Goal: Information Seeking & Learning: Understand process/instructions

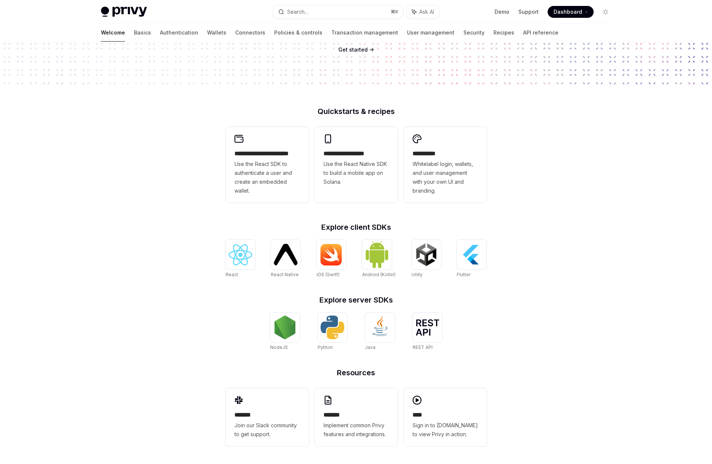
scroll to position [125, 0]
click at [288, 327] on img at bounding box center [285, 328] width 24 height 24
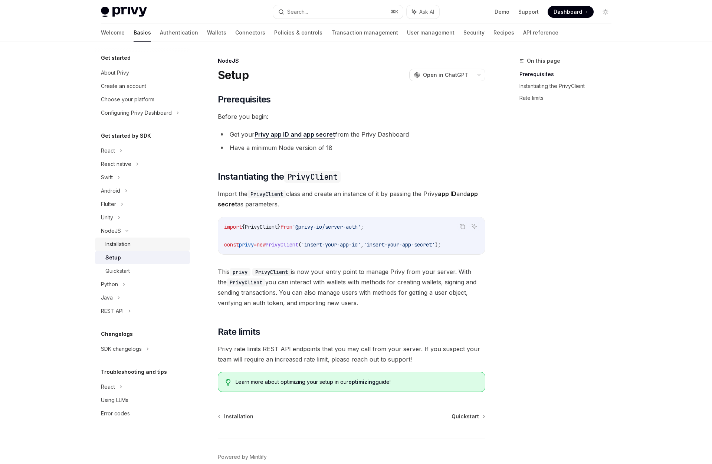
click at [127, 242] on div "Installation" at bounding box center [117, 244] width 25 height 9
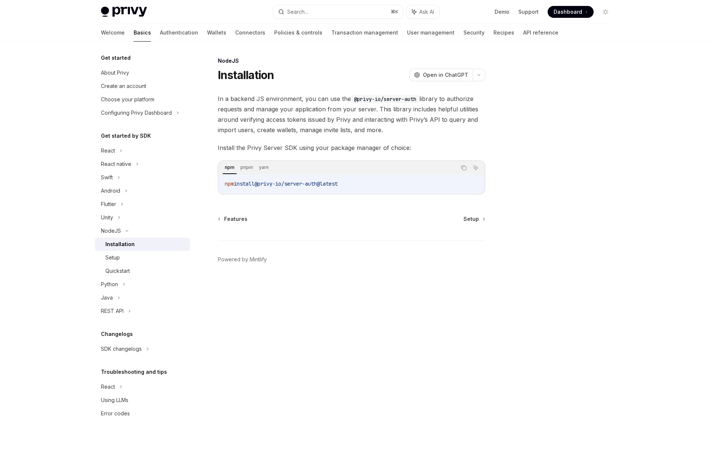
drag, startPoint x: 350, startPoint y: 183, endPoint x: 239, endPoint y: 185, distance: 111.3
click at [239, 185] on code "npm install @privy-io/server-auth@latest" at bounding box center [351, 183] width 253 height 9
click at [239, 184] on span "install" at bounding box center [244, 183] width 21 height 7
drag, startPoint x: 237, startPoint y: 184, endPoint x: 381, endPoint y: 184, distance: 144.0
click at [381, 184] on code "npm install @privy-io/server-auth@latest" at bounding box center [351, 183] width 253 height 9
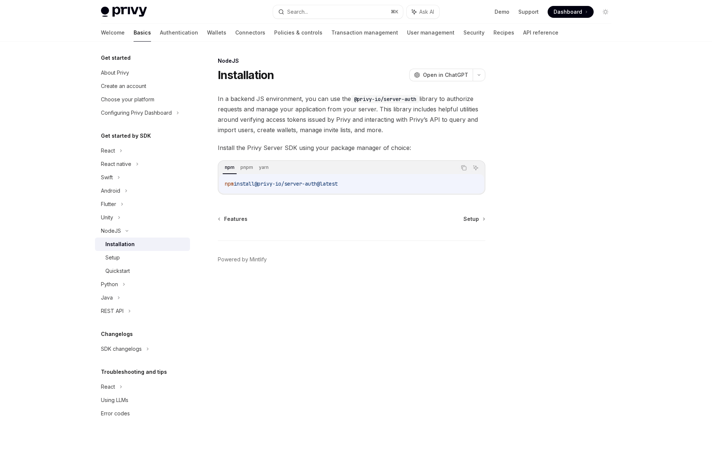
copy span "install @privy-io/server-auth@latest"
click at [147, 268] on div "Quickstart" at bounding box center [145, 270] width 80 height 9
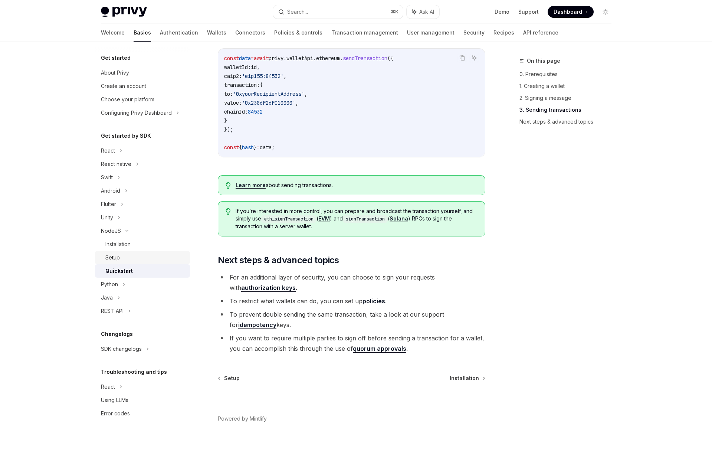
click at [125, 260] on div "Setup" at bounding box center [145, 257] width 80 height 9
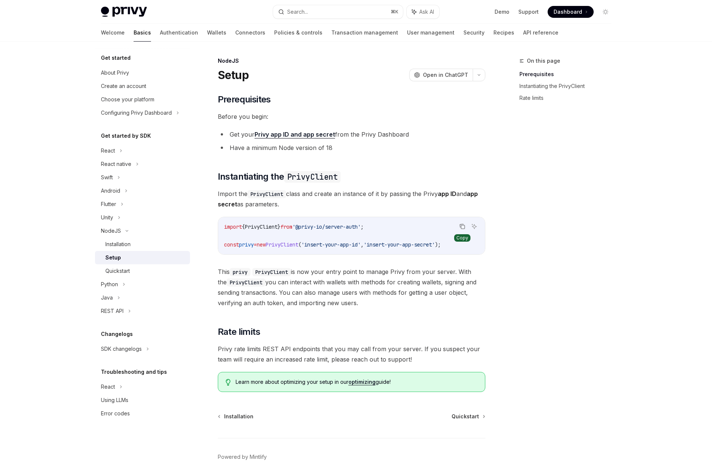
click at [464, 226] on icon "Copy the contents from the code block" at bounding box center [462, 226] width 6 height 6
click at [114, 152] on div "React" at bounding box center [108, 150] width 14 height 9
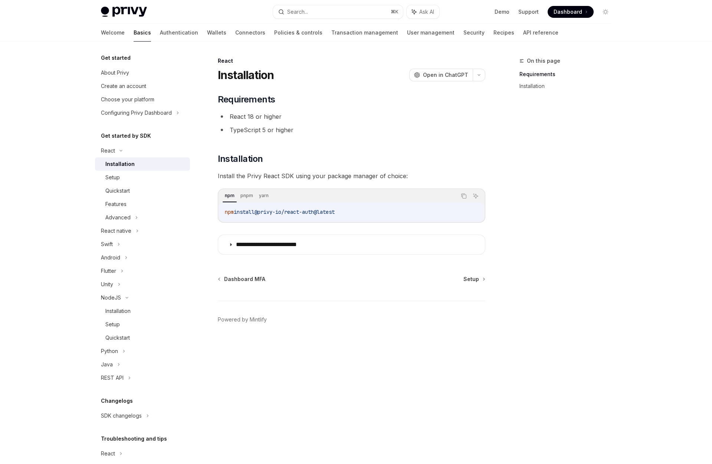
click at [133, 166] on div "Installation" at bounding box center [145, 164] width 80 height 9
click at [462, 197] on icon "Copy the contents from the code block" at bounding box center [464, 197] width 4 height 4
click at [135, 175] on div "Setup" at bounding box center [145, 177] width 80 height 9
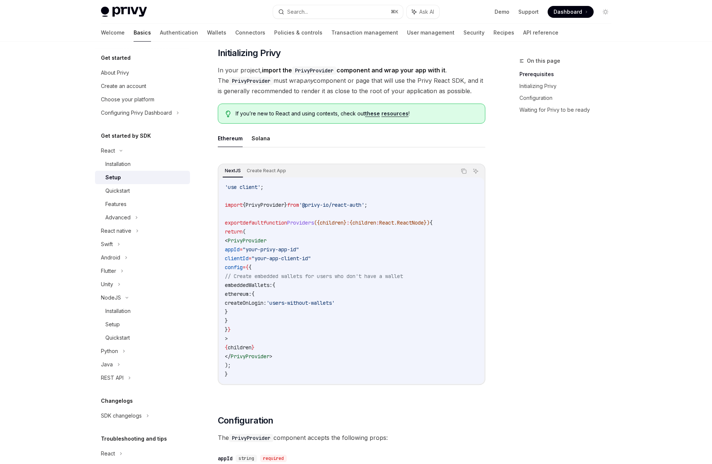
scroll to position [140, 0]
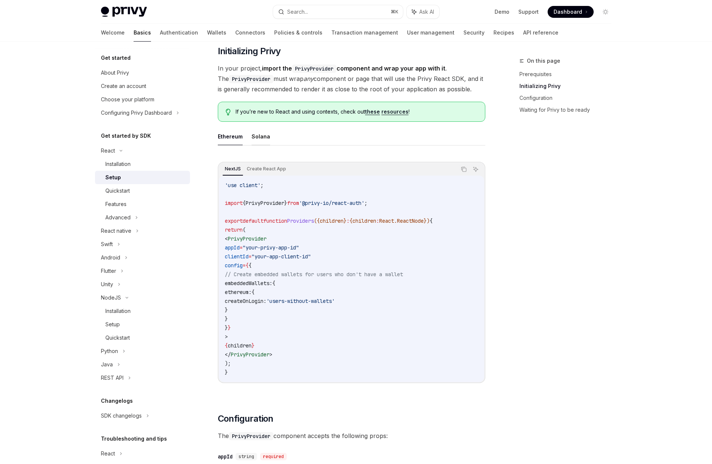
click at [260, 137] on button "Solana" at bounding box center [261, 136] width 19 height 17
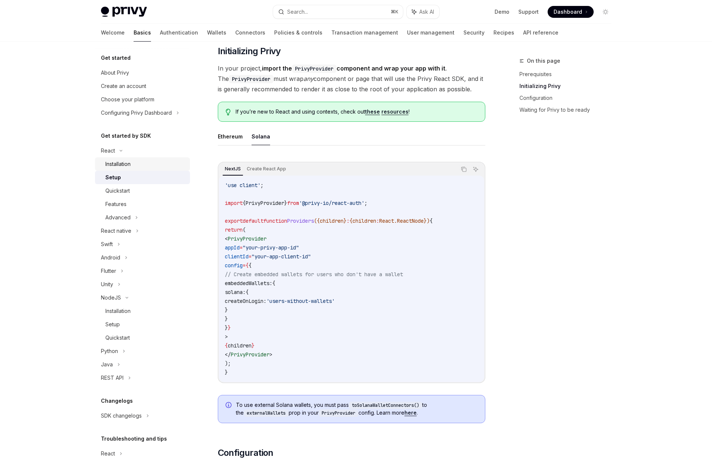
click at [147, 162] on div "Installation" at bounding box center [145, 164] width 80 height 9
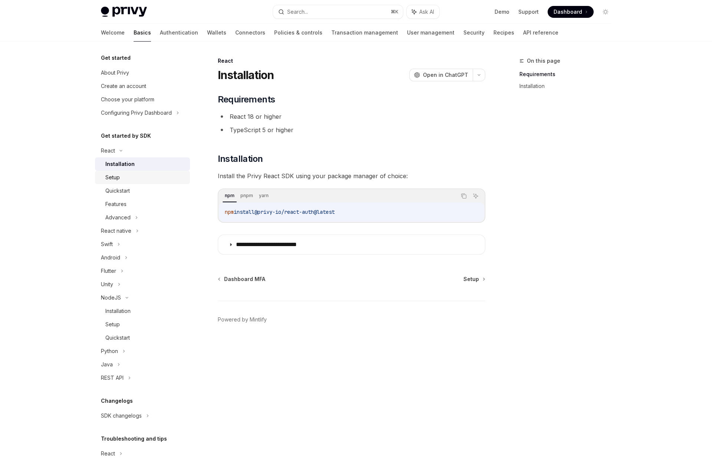
click at [143, 181] on div "Setup" at bounding box center [145, 177] width 80 height 9
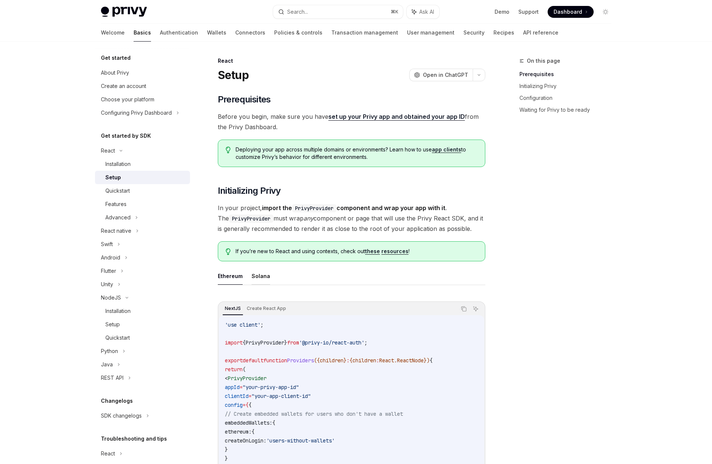
click at [256, 277] on button "Solana" at bounding box center [261, 275] width 19 height 17
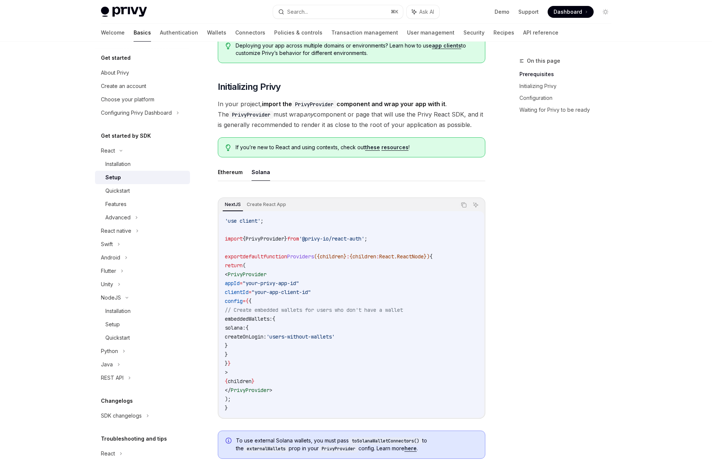
scroll to position [112, 0]
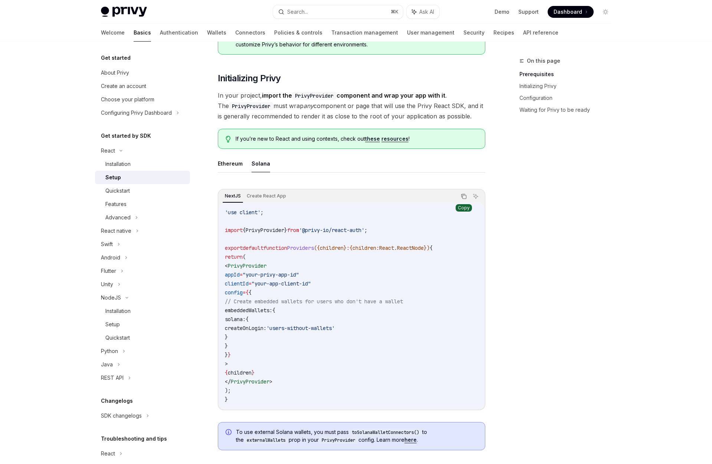
click at [467, 196] on button "Copy the contents from the code block" at bounding box center [464, 196] width 10 height 10
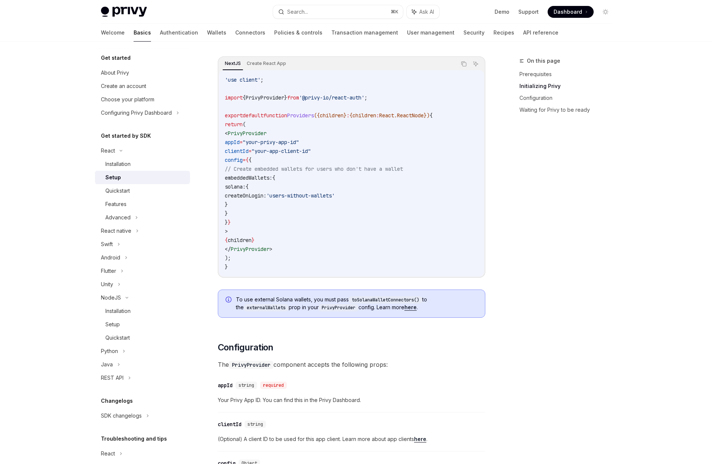
scroll to position [248, 0]
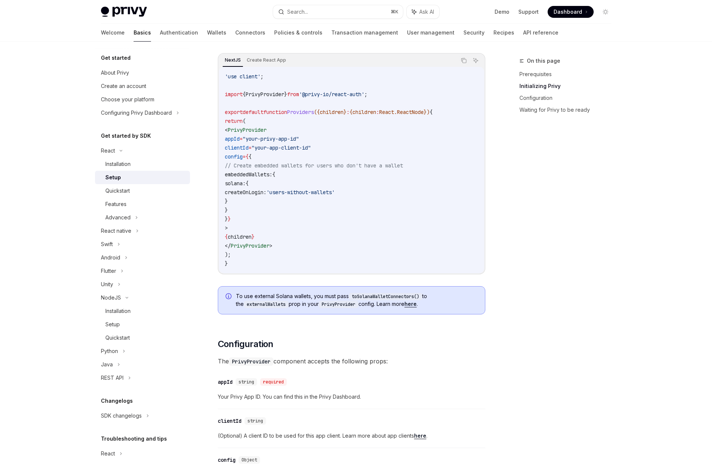
click at [412, 304] on link "here" at bounding box center [410, 304] width 12 height 7
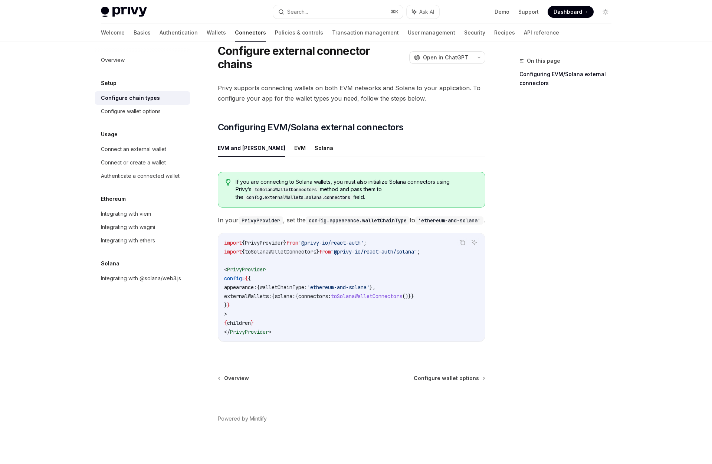
scroll to position [21, 0]
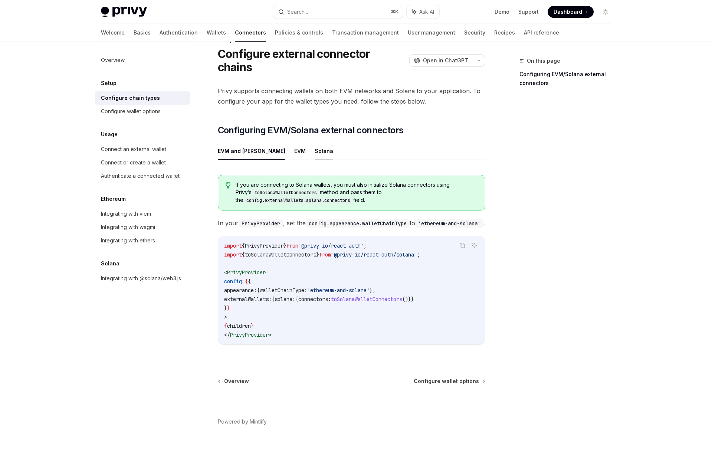
click at [315, 143] on button "Solana" at bounding box center [324, 150] width 19 height 17
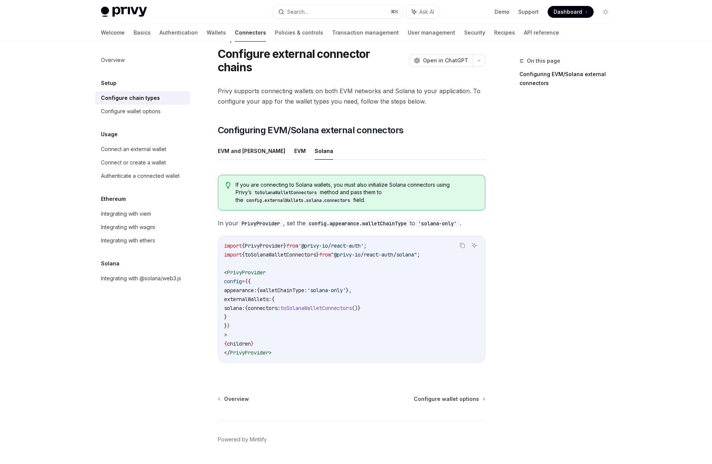
click at [315, 142] on button "Solana" at bounding box center [324, 150] width 19 height 17
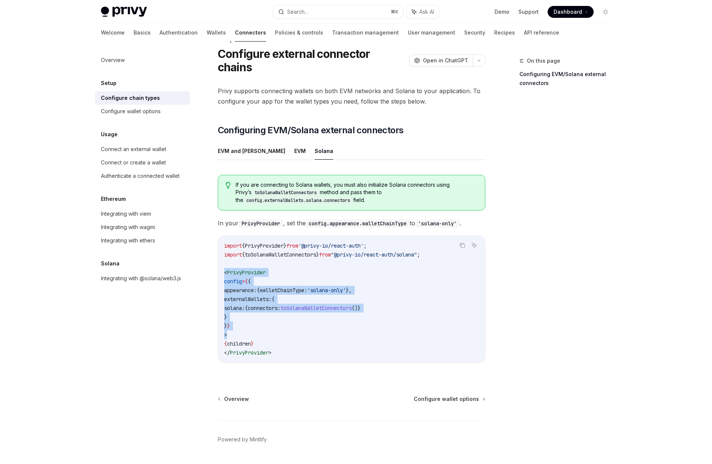
drag, startPoint x: 233, startPoint y: 319, endPoint x: 209, endPoint y: 260, distance: 63.5
click at [209, 260] on div "Setup Configure external connector chains OpenAI Open in ChatGPT OpenAI Open in…" at bounding box center [282, 259] width 410 height 449
copy code "< PrivyProvider config = { { appearance: { walletChainType: 'solana-only' }, ex…"
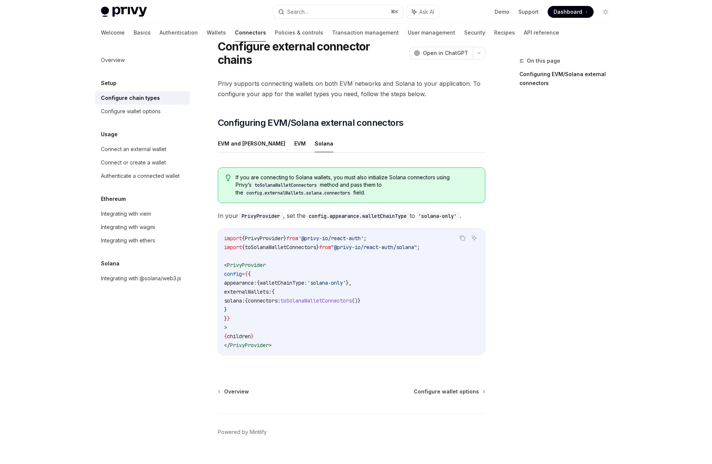
click at [323, 241] on code "import { PrivyProvider } from '@privy-io/react-auth' ; import { toSolanaWalletC…" at bounding box center [351, 292] width 255 height 116
click at [275, 31] on link "Policies & controls" at bounding box center [299, 33] width 48 height 18
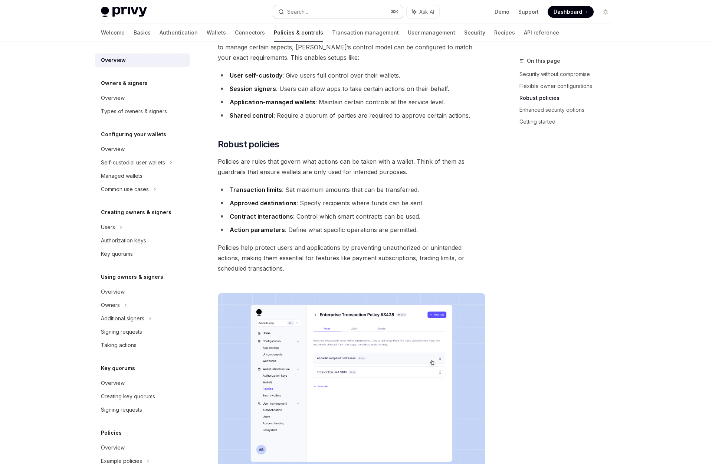
scroll to position [156, 0]
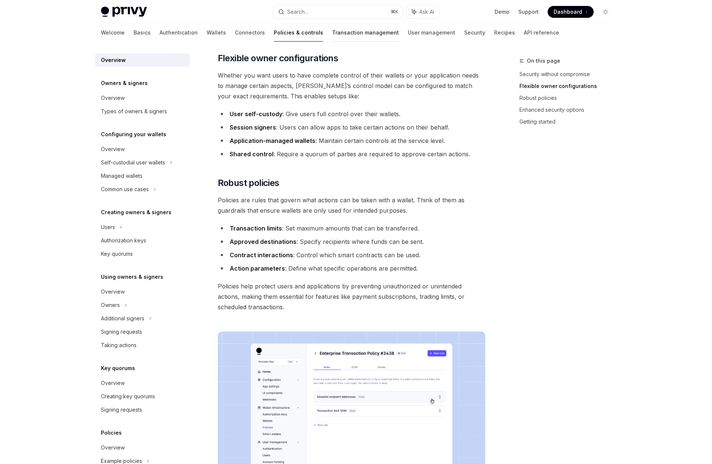
click at [332, 36] on link "Transaction management" at bounding box center [365, 33] width 67 height 18
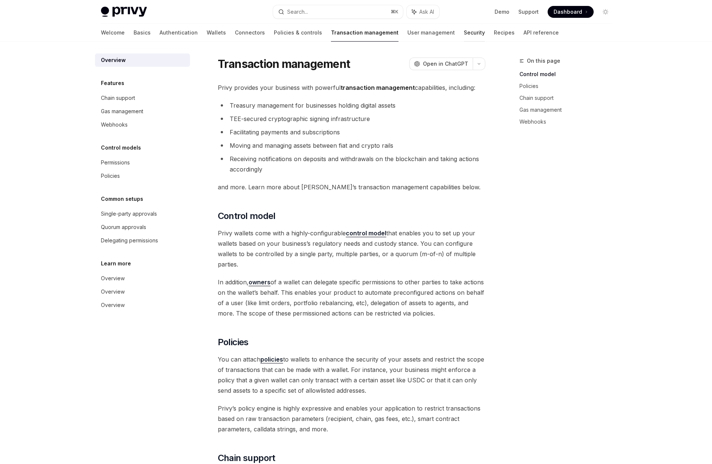
click at [464, 32] on link "Security" at bounding box center [474, 33] width 21 height 18
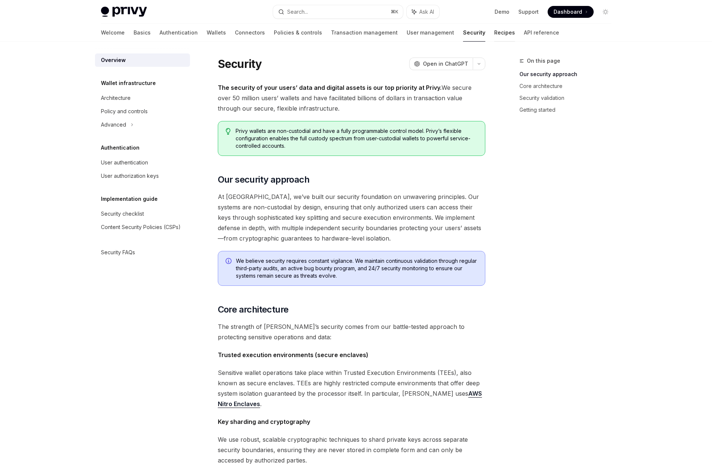
click at [494, 34] on link "Recipes" at bounding box center [504, 33] width 21 height 18
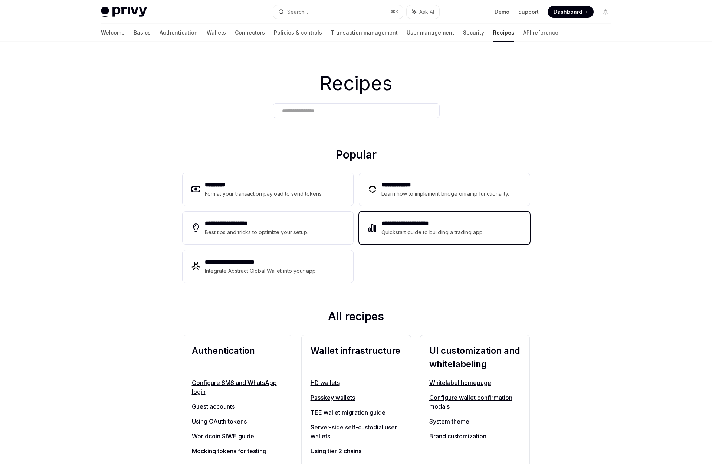
click at [399, 235] on div "Quickstart guide to building a trading app." at bounding box center [432, 232] width 103 height 9
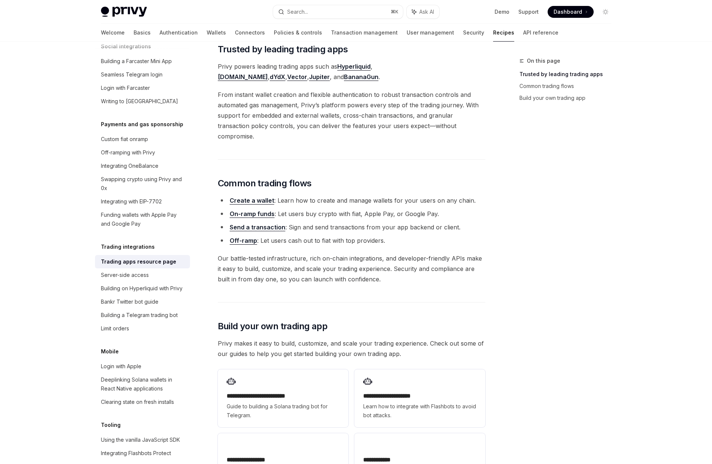
scroll to position [109, 0]
click at [263, 197] on link "Create a wallet" at bounding box center [252, 201] width 45 height 8
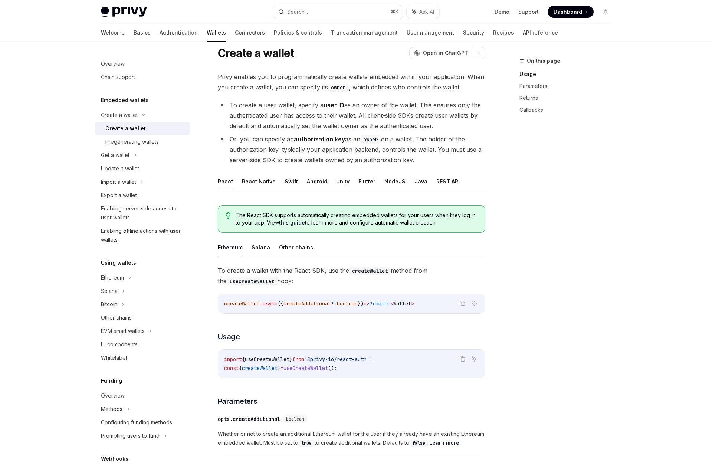
scroll to position [27, 0]
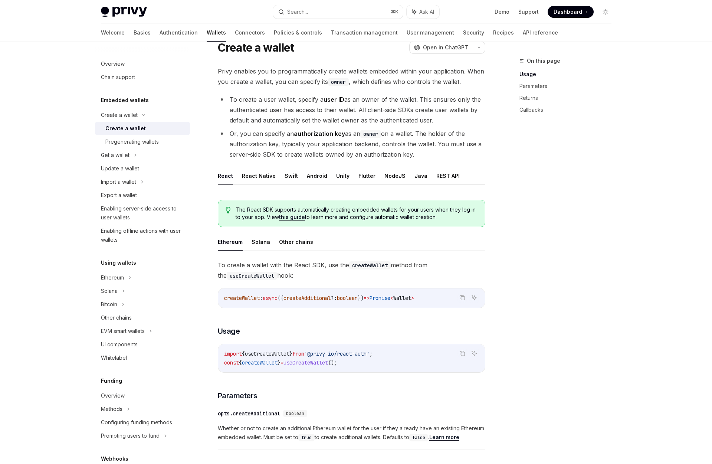
click at [270, 246] on ul "Ethereum Solana Other chains" at bounding box center [352, 242] width 268 height 18
click at [261, 243] on button "Solana" at bounding box center [261, 241] width 19 height 17
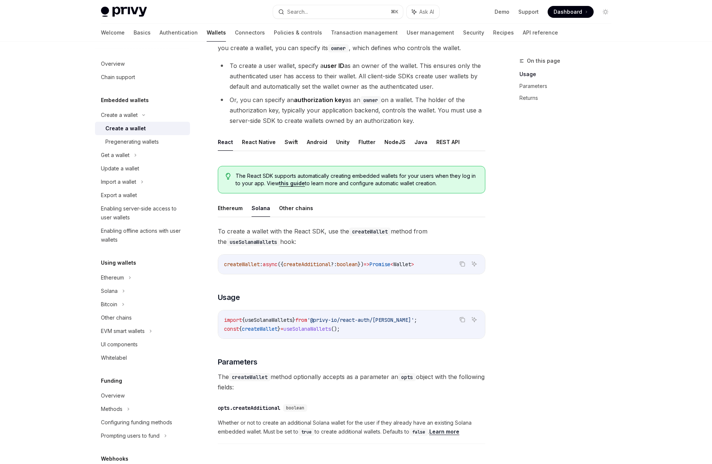
scroll to position [63, 0]
click at [467, 261] on code "createWallet : async ({ createAdditional ?: boolean }) => Promise < Wallet >" at bounding box center [351, 262] width 255 height 9
click at [462, 262] on icon "Copy the contents from the code block" at bounding box center [462, 262] width 6 height 6
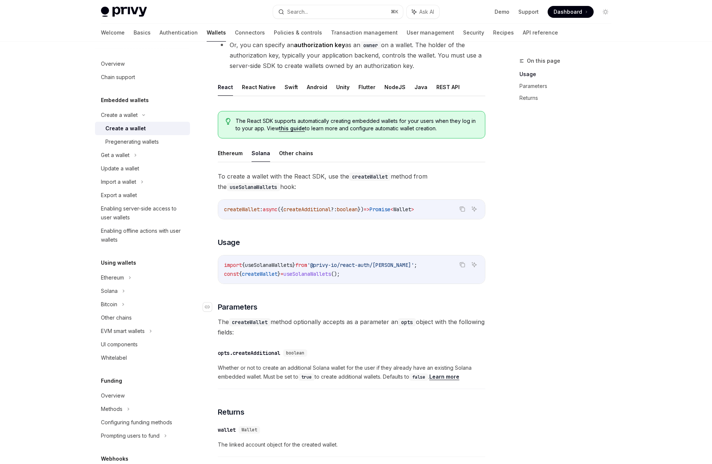
scroll to position [117, 0]
click at [461, 267] on button "Copy the contents from the code block" at bounding box center [462, 264] width 10 height 10
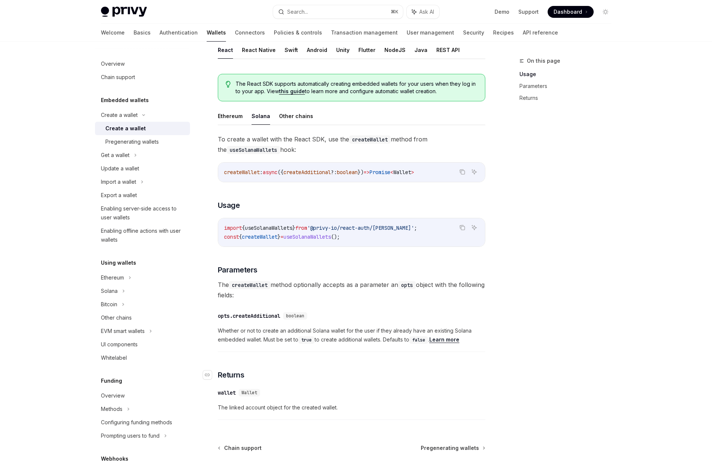
scroll to position [134, 0]
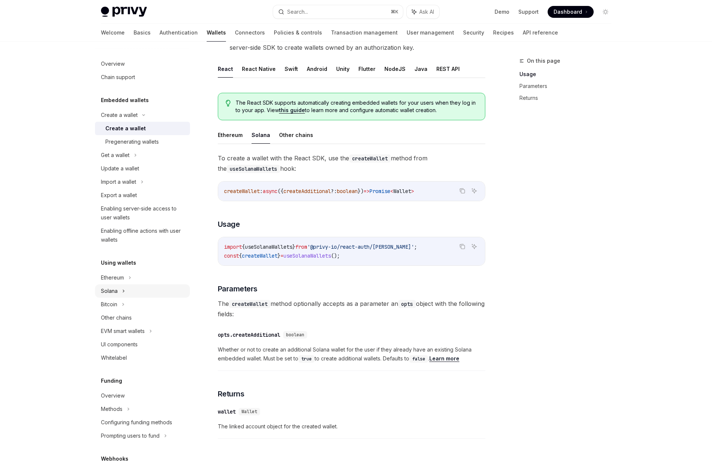
click at [134, 160] on icon at bounding box center [135, 155] width 3 height 9
type textarea "*"
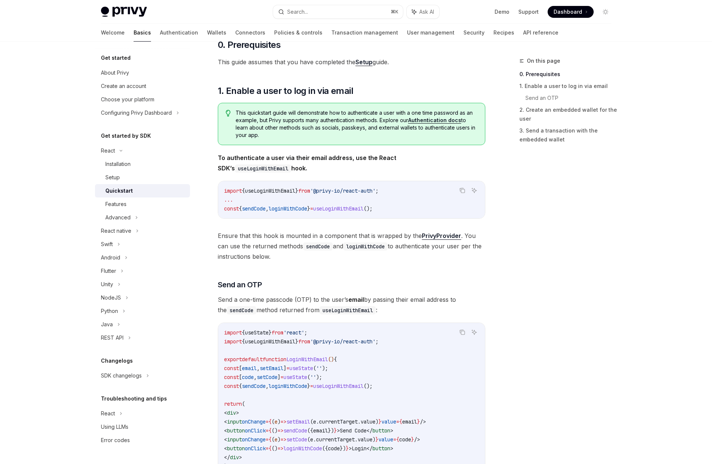
scroll to position [80, 0]
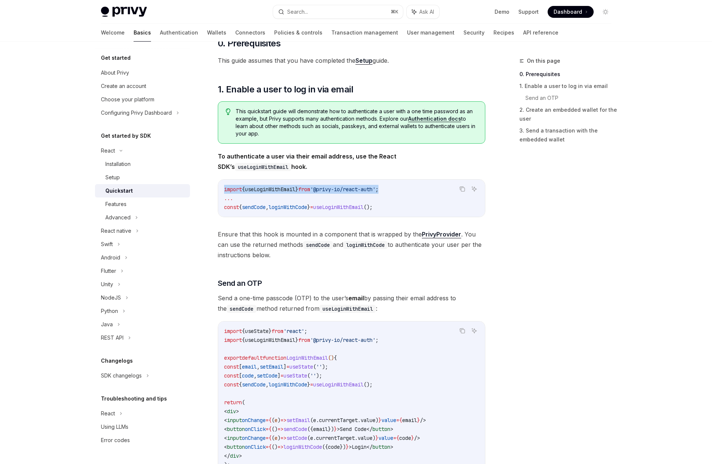
drag, startPoint x: 398, startPoint y: 189, endPoint x: 230, endPoint y: 182, distance: 169.0
click at [230, 182] on div "import { useLoginWithEmail } from '@privy-io/react-auth' ; ... const { sendCode…" at bounding box center [351, 198] width 267 height 37
copy span "import { useLoginWithEmail } from '@privy-io/react-auth' ;"
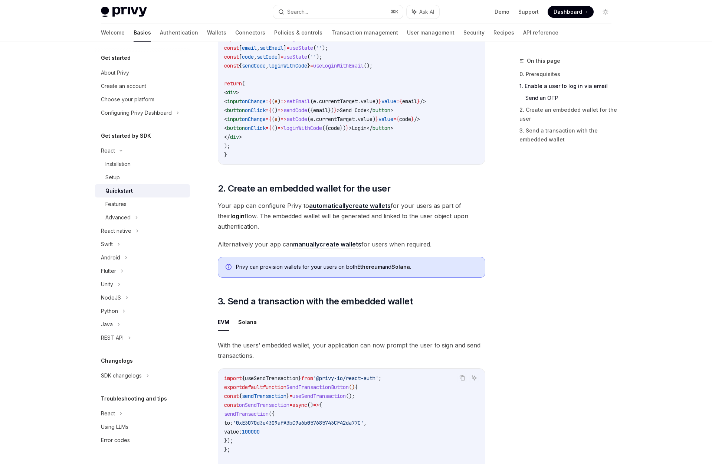
scroll to position [397, 0]
click at [160, 32] on link "Authentication" at bounding box center [179, 33] width 38 height 18
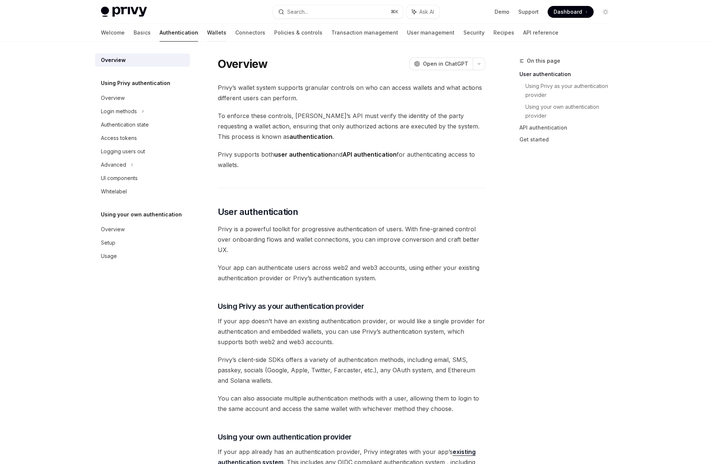
click at [207, 35] on link "Wallets" at bounding box center [216, 33] width 19 height 18
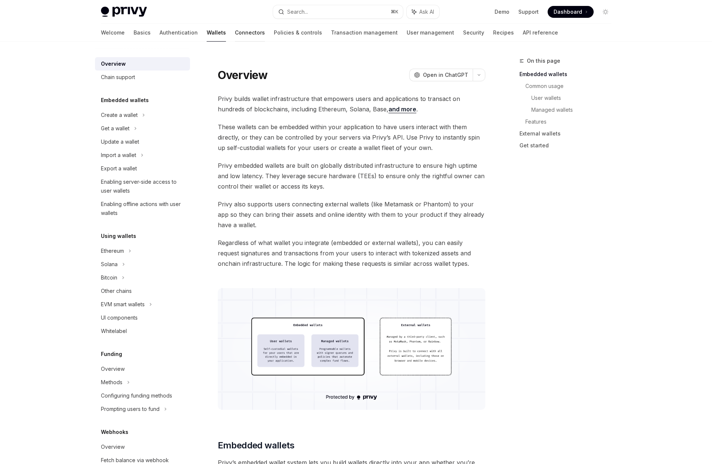
click at [235, 33] on link "Connectors" at bounding box center [250, 33] width 30 height 18
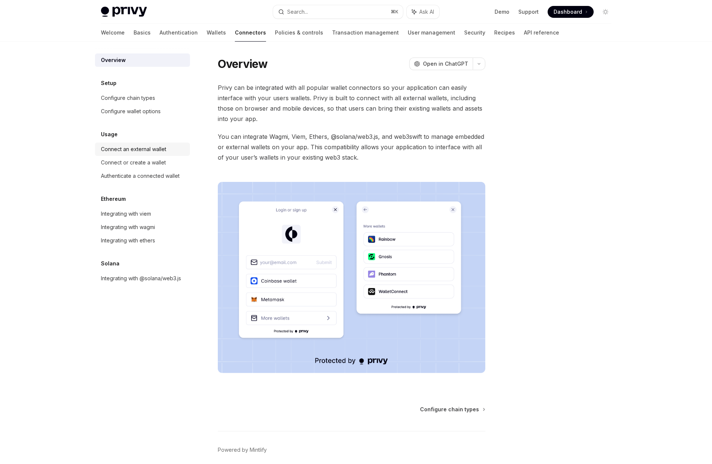
click at [155, 151] on div "Connect an external wallet" at bounding box center [133, 149] width 65 height 9
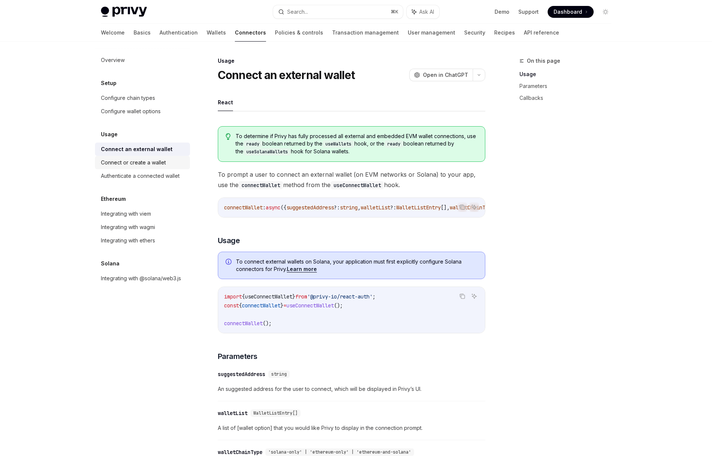
click at [152, 167] on link "Connect or create a wallet" at bounding box center [142, 162] width 95 height 13
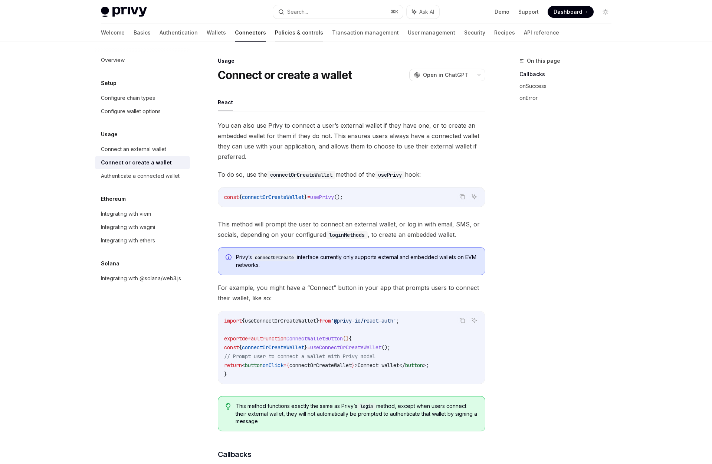
click at [275, 33] on link "Policies & controls" at bounding box center [299, 33] width 48 height 18
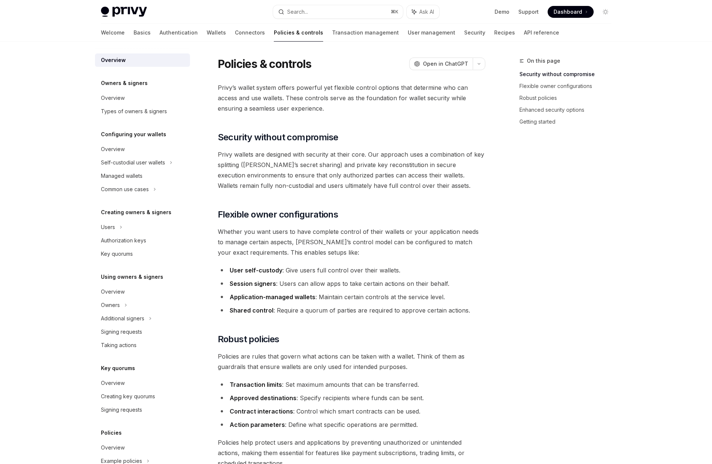
click at [170, 29] on div "Welcome Basics Authentication Wallets Connectors Policies & controls Transactio…" at bounding box center [330, 33] width 458 height 18
click at [207, 32] on link "Wallets" at bounding box center [216, 33] width 19 height 18
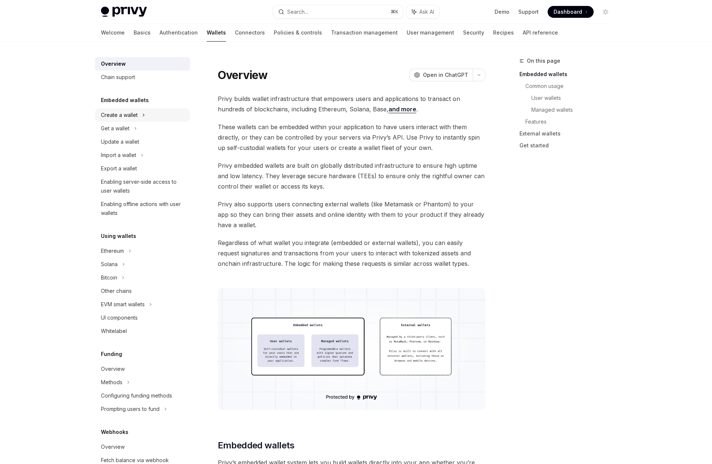
click at [133, 114] on div "Create a wallet" at bounding box center [119, 115] width 37 height 9
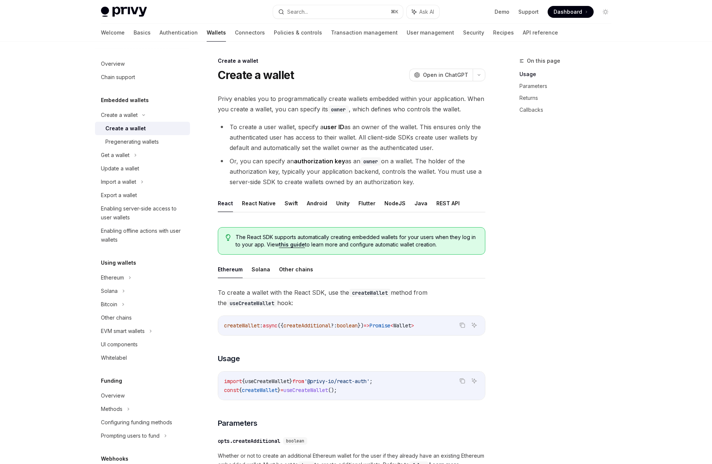
click at [144, 131] on div "Create a wallet" at bounding box center [145, 128] width 80 height 9
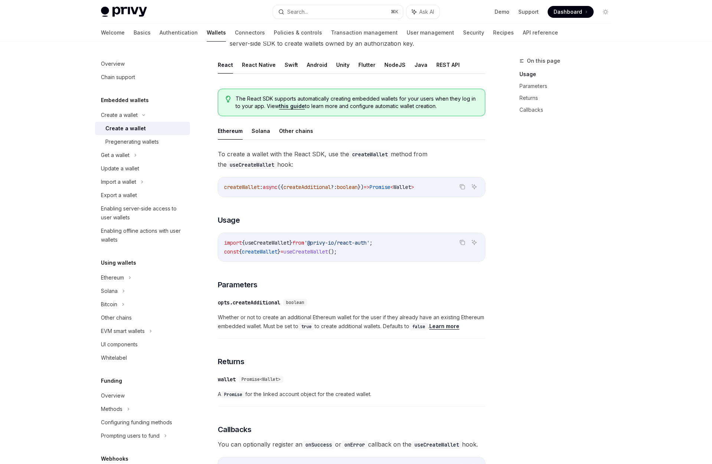
scroll to position [141, 0]
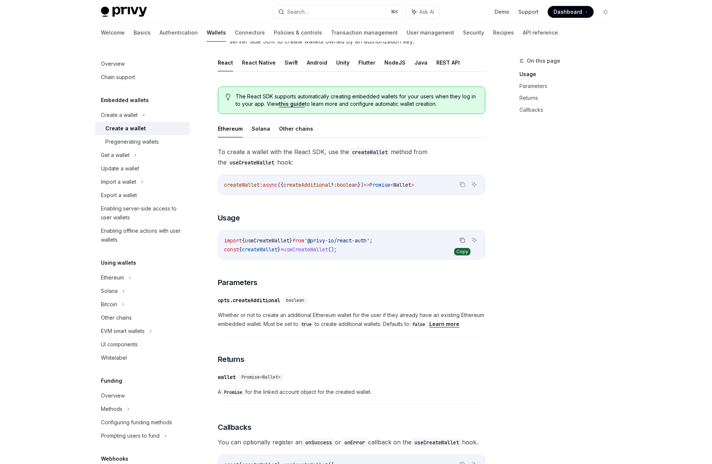
click at [458, 241] on button "Copy the contents from the code block" at bounding box center [462, 240] width 10 height 10
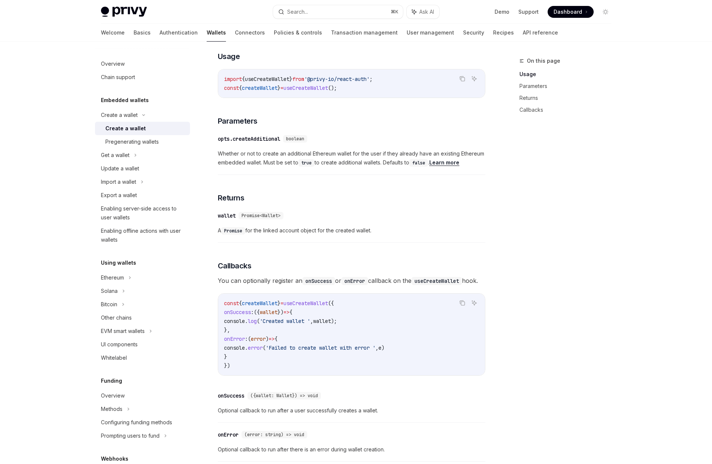
scroll to position [301, 0]
click at [122, 119] on div "Ethereum" at bounding box center [119, 115] width 37 height 9
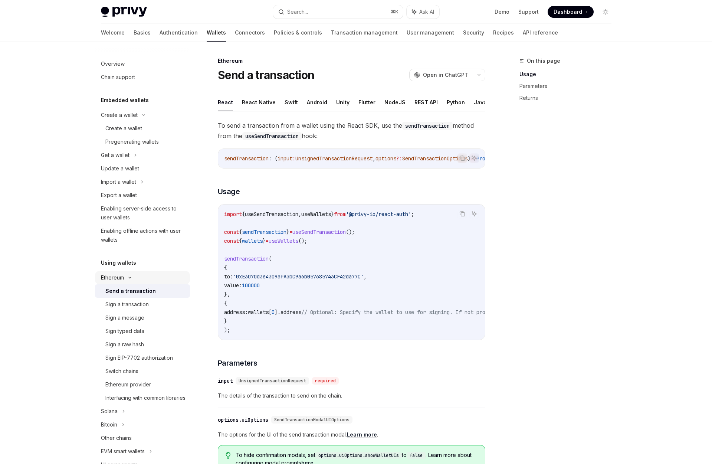
click at [121, 119] on div "Ethereum" at bounding box center [119, 115] width 37 height 9
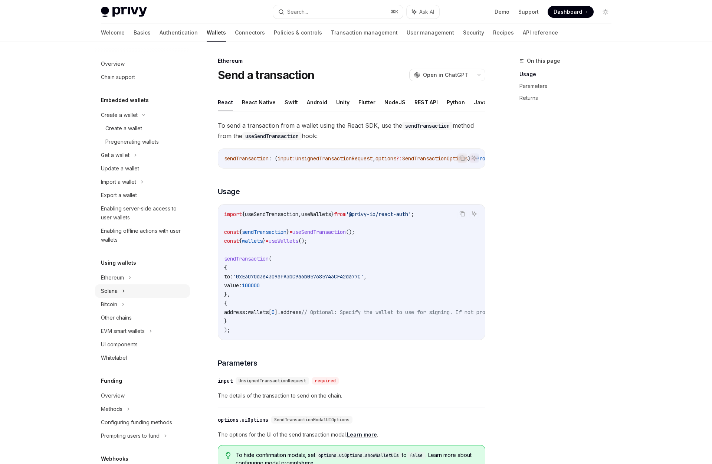
click at [115, 160] on div "Solana" at bounding box center [115, 155] width 29 height 9
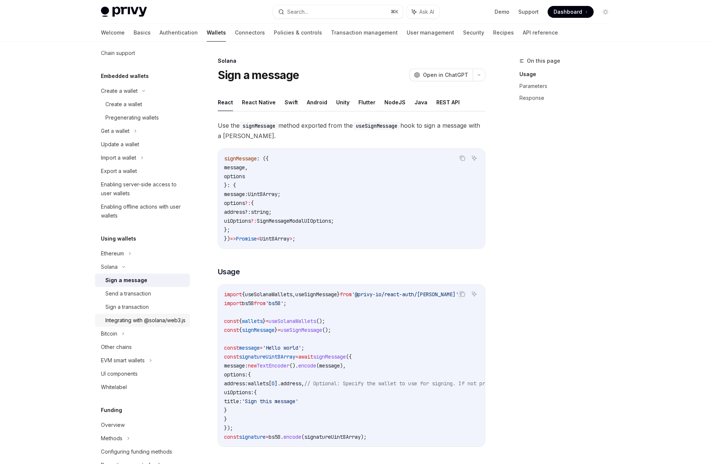
scroll to position [25, 0]
click at [119, 137] on div "Solana" at bounding box center [142, 130] width 95 height 13
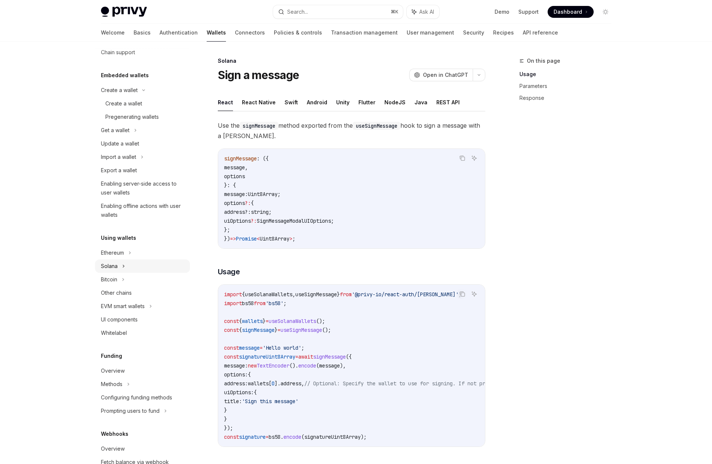
click at [114, 135] on div "Solana" at bounding box center [115, 130] width 29 height 9
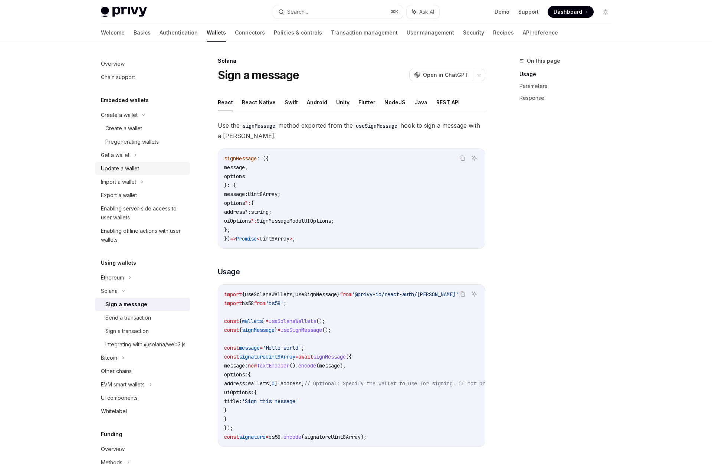
scroll to position [0, 0]
click at [128, 155] on div "Get a wallet" at bounding box center [115, 155] width 29 height 9
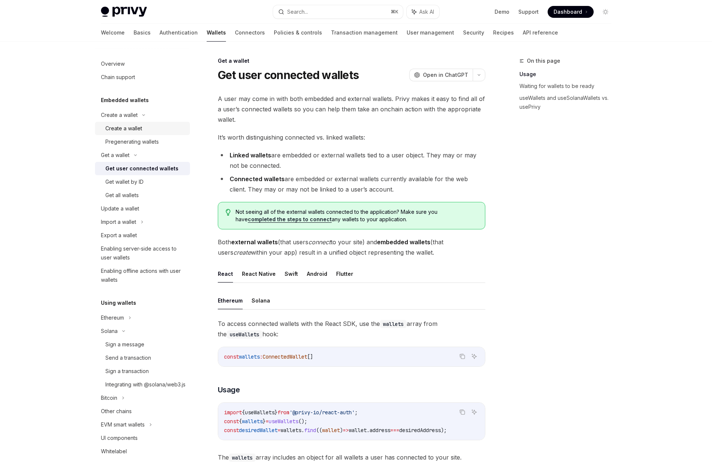
click at [127, 131] on div "Create a wallet" at bounding box center [123, 128] width 37 height 9
type textarea "*"
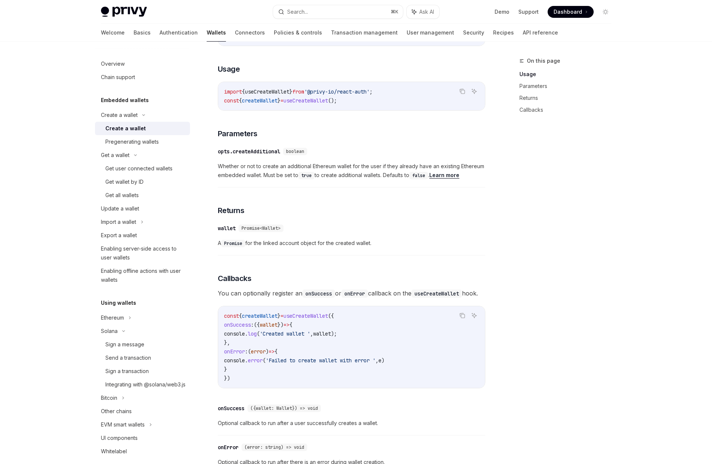
scroll to position [289, 0]
click at [555, 12] on span "Dashboard" at bounding box center [568, 11] width 29 height 7
click at [360, 12] on button "Search... ⌘ K" at bounding box center [338, 11] width 130 height 13
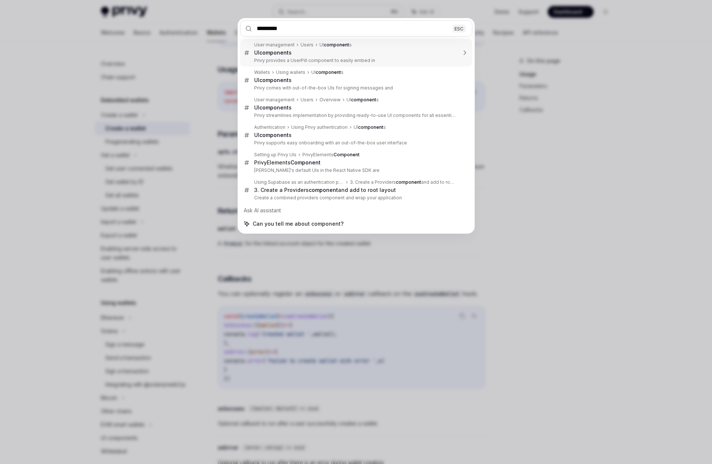
type input "**********"
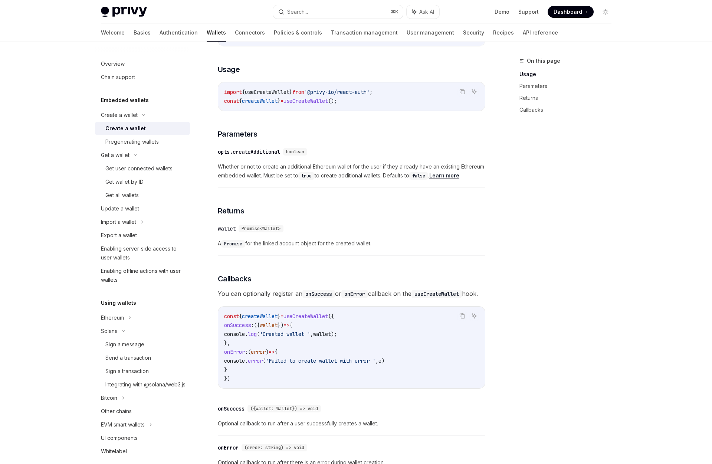
type textarea "*"
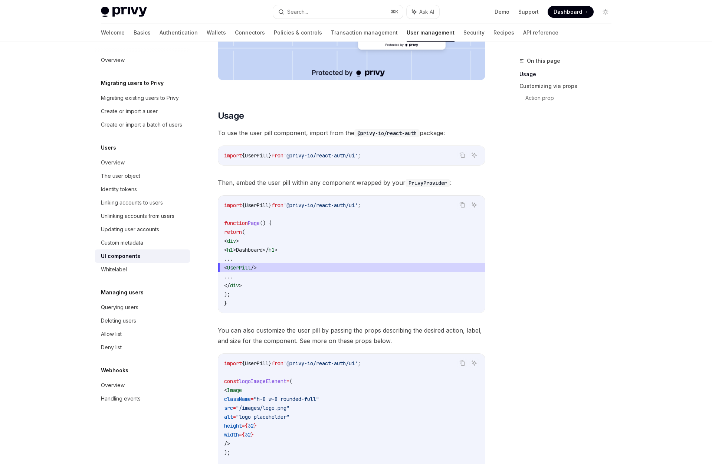
scroll to position [282, 0]
click at [461, 156] on icon "Copy the contents from the code block" at bounding box center [463, 155] width 4 height 4
